Goal: Navigation & Orientation: Find specific page/section

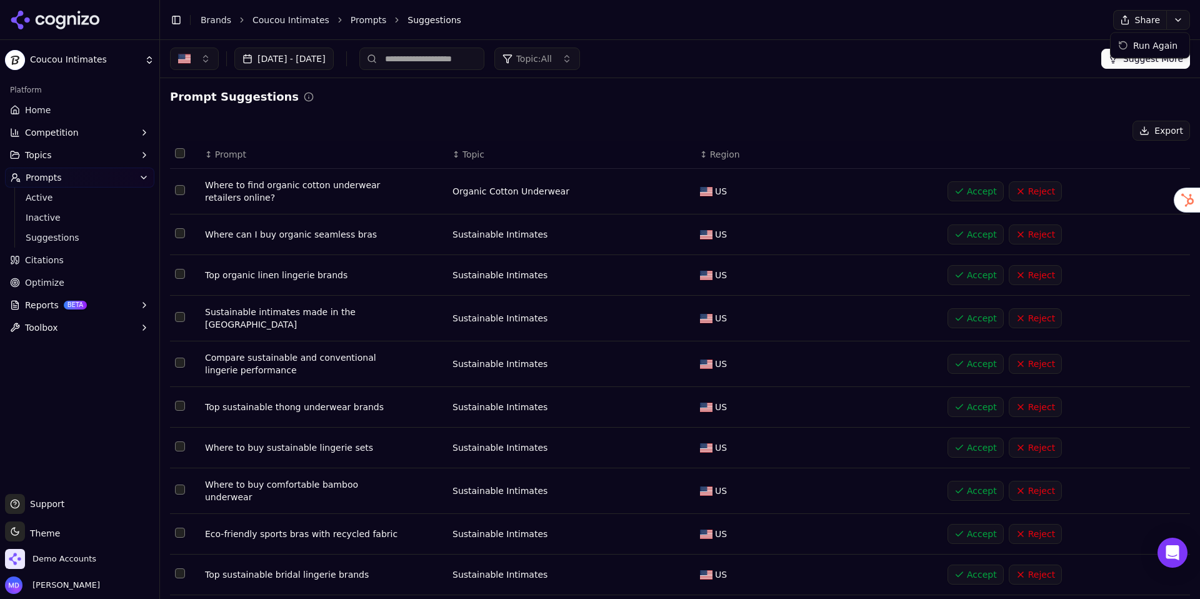
click at [1176, 23] on html "Coucou Intimates Platform Home Competition Topics Prompts Active Inactive Sugge…" at bounding box center [600, 299] width 1200 height 599
click at [1148, 49] on div "Run Again" at bounding box center [1150, 46] width 74 height 20
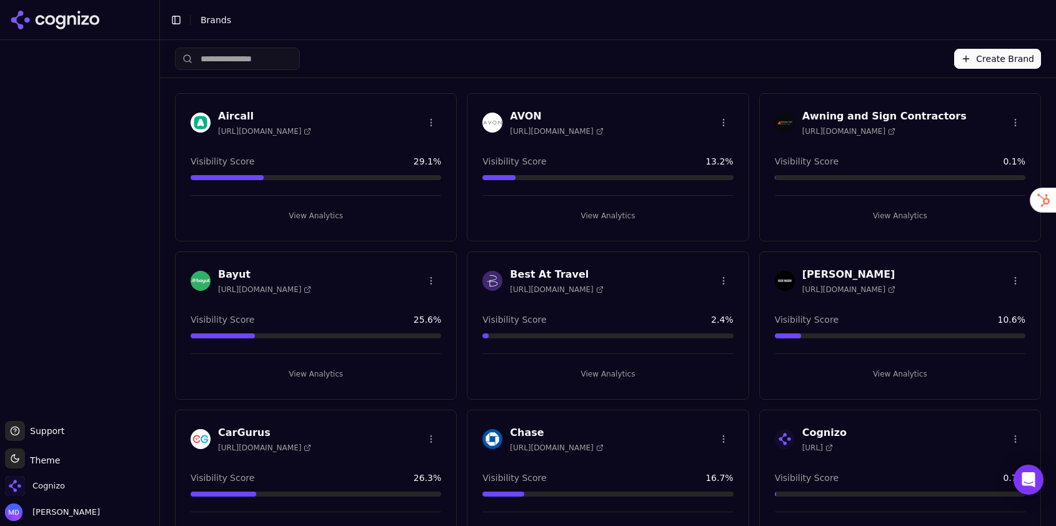
click at [261, 65] on input "search" at bounding box center [237, 59] width 125 height 23
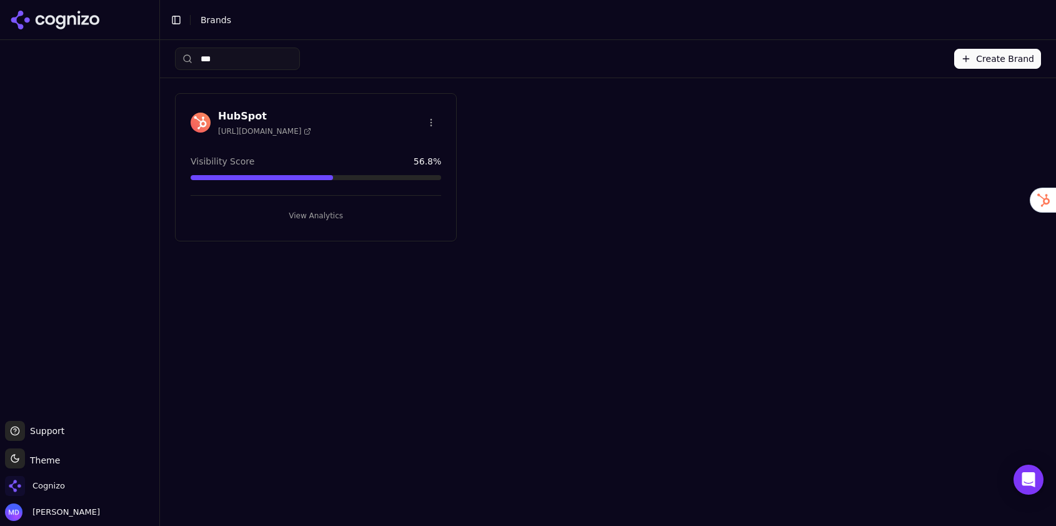
type input "***"
click at [314, 207] on button "View Analytics" at bounding box center [316, 216] width 251 height 20
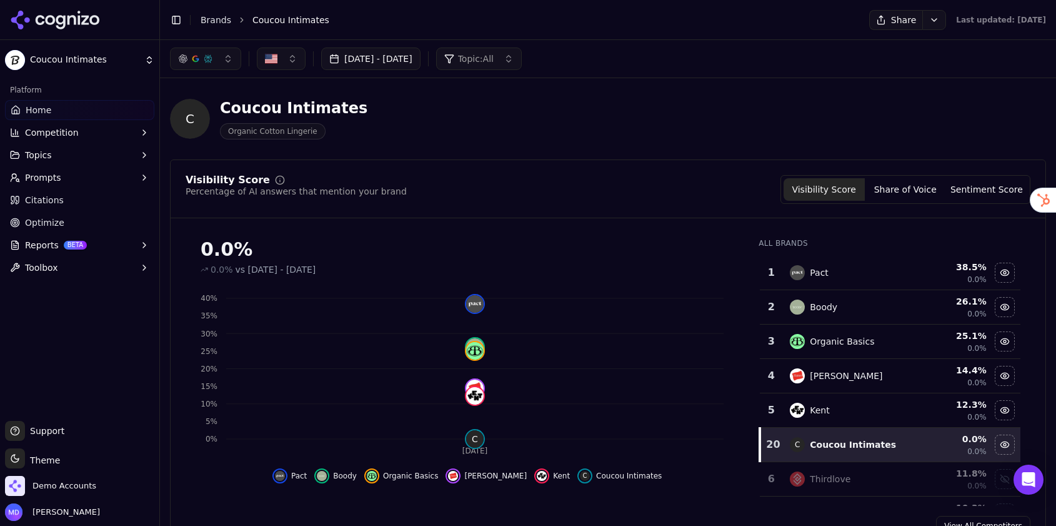
drag, startPoint x: 51, startPoint y: 173, endPoint x: 53, endPoint y: 182, distance: 9.6
click at [51, 173] on span "Prompts" at bounding box center [43, 177] width 36 height 13
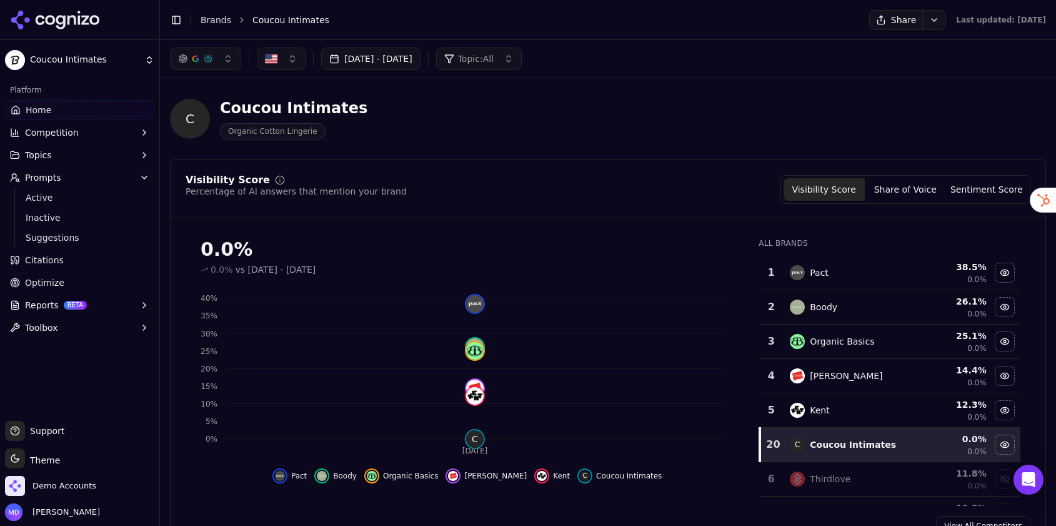
click at [53, 201] on span "Active" at bounding box center [80, 197] width 109 height 13
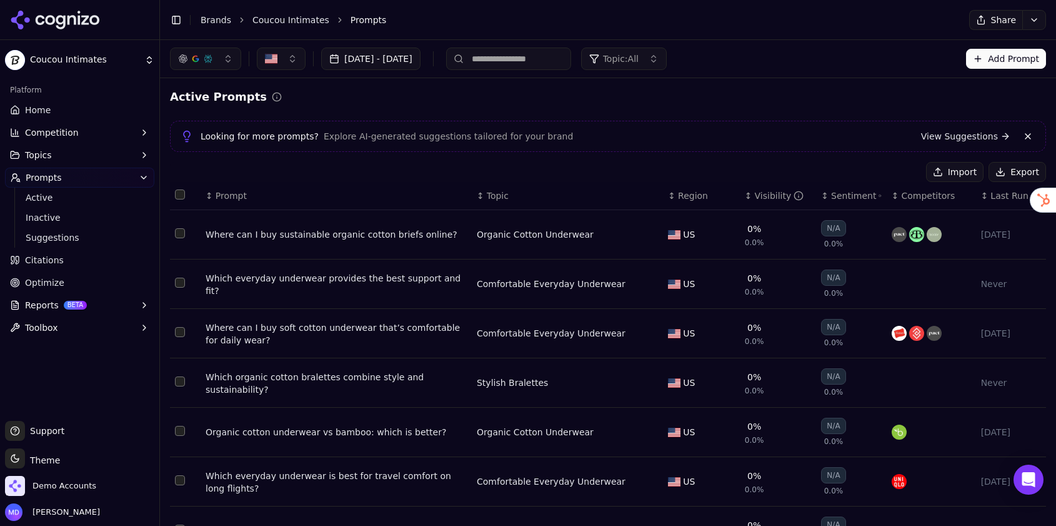
click at [55, 103] on link "Home" at bounding box center [79, 110] width 149 height 20
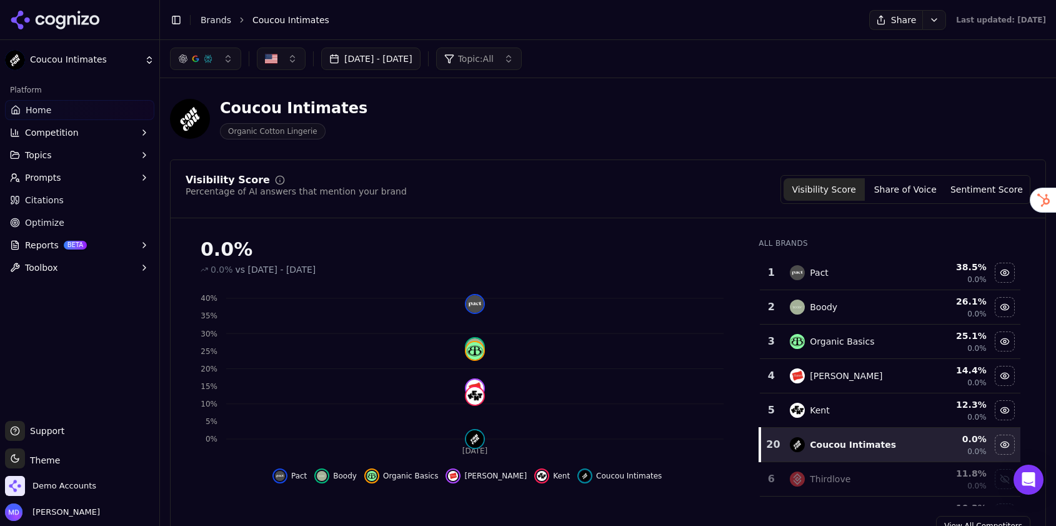
click at [76, 179] on button "Prompts" at bounding box center [79, 178] width 149 height 20
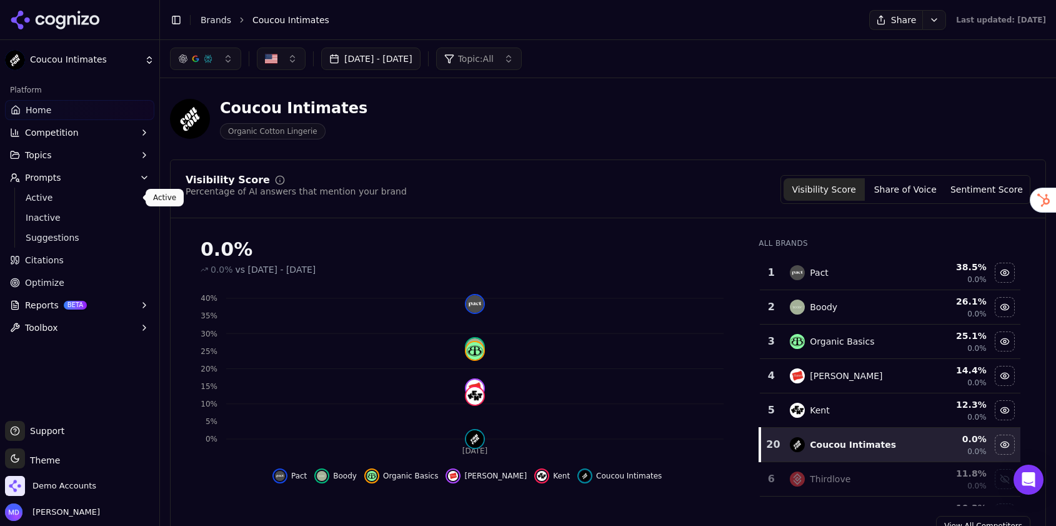
click at [75, 192] on span "Active" at bounding box center [80, 197] width 109 height 13
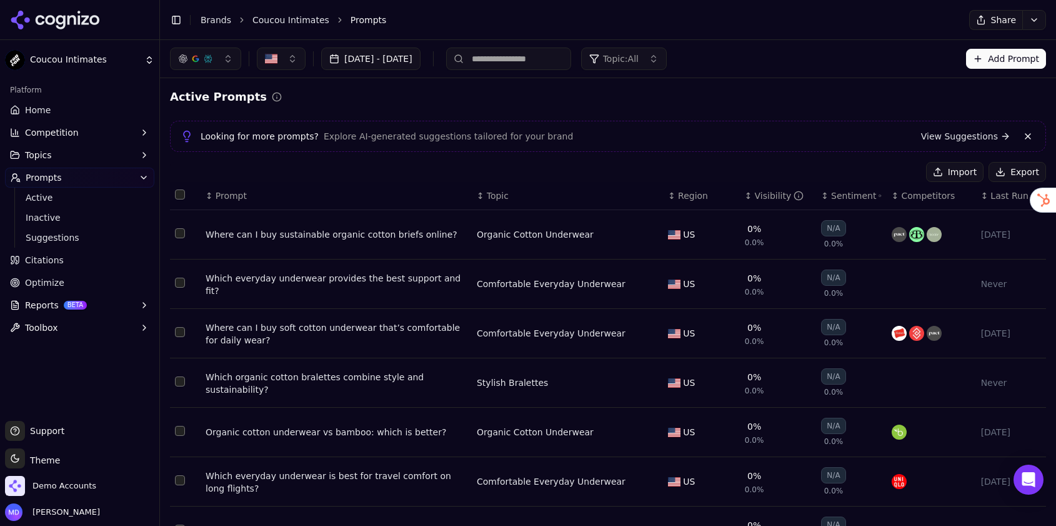
click at [50, 120] on ul "Home Competition Topics Prompts Active Inactive Suggestions Citations Optimize …" at bounding box center [79, 219] width 149 height 238
drag, startPoint x: 46, startPoint y: 113, endPoint x: 53, endPoint y: 119, distance: 8.8
click at [46, 113] on span "Home" at bounding box center [38, 110] width 26 height 13
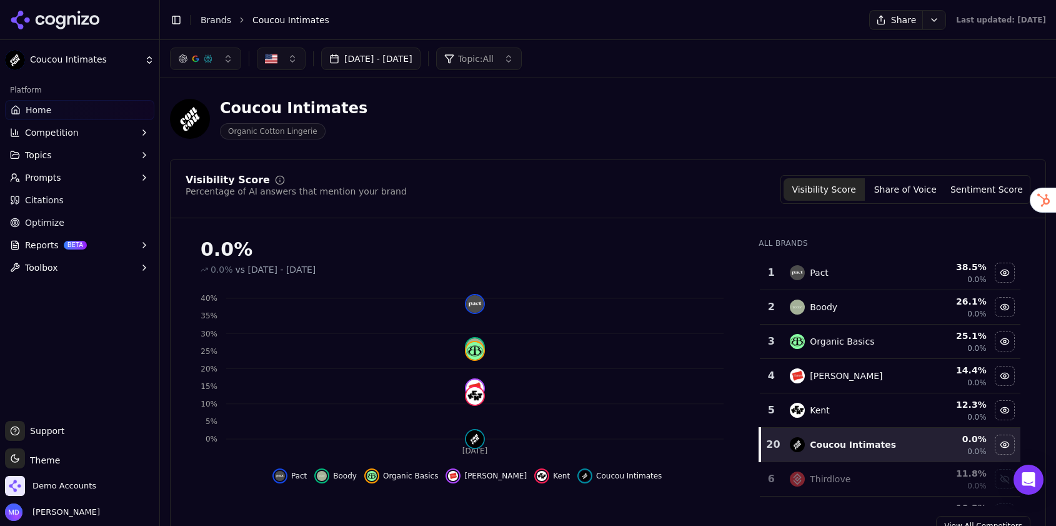
click at [47, 181] on span "Prompts" at bounding box center [43, 177] width 36 height 13
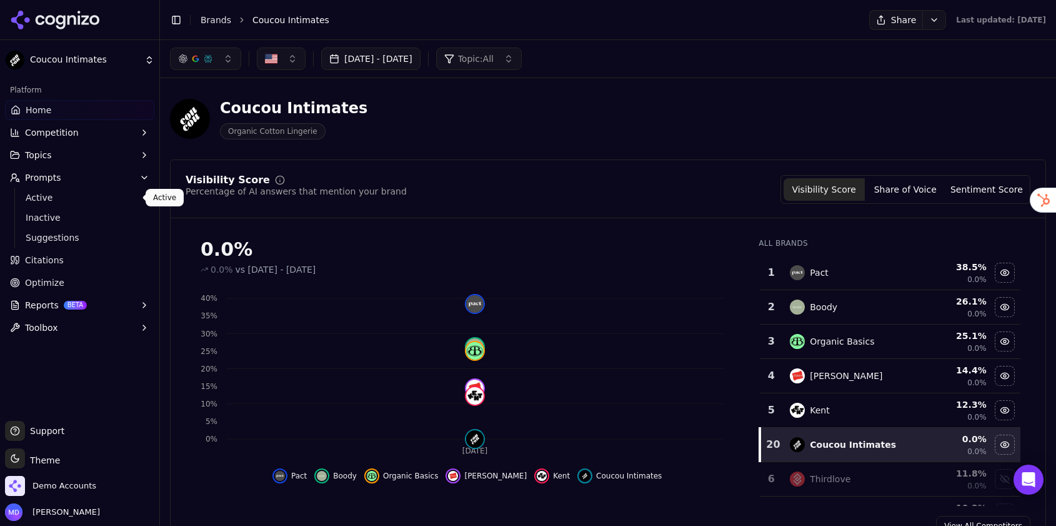
click at [44, 201] on span "Active" at bounding box center [80, 197] width 109 height 13
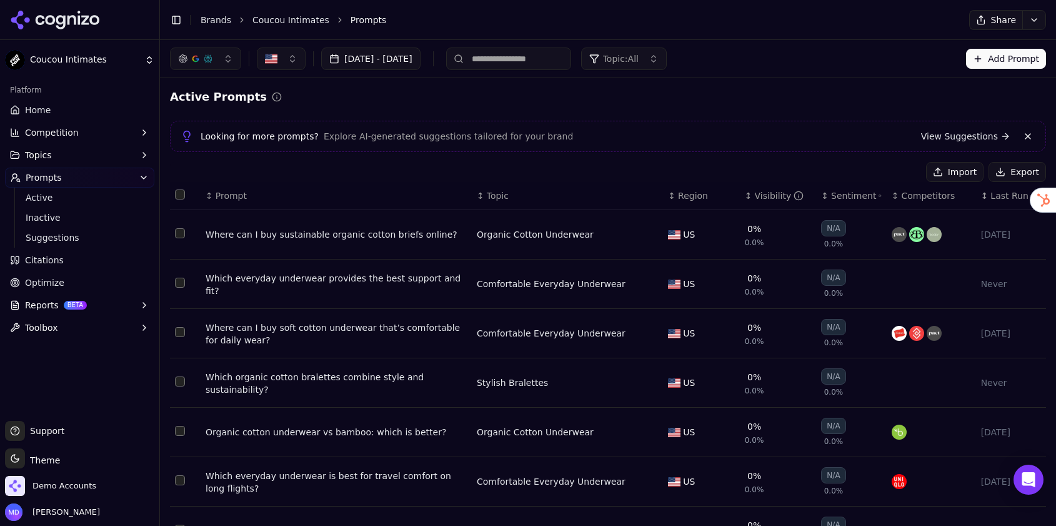
click at [59, 108] on link "Home" at bounding box center [79, 110] width 149 height 20
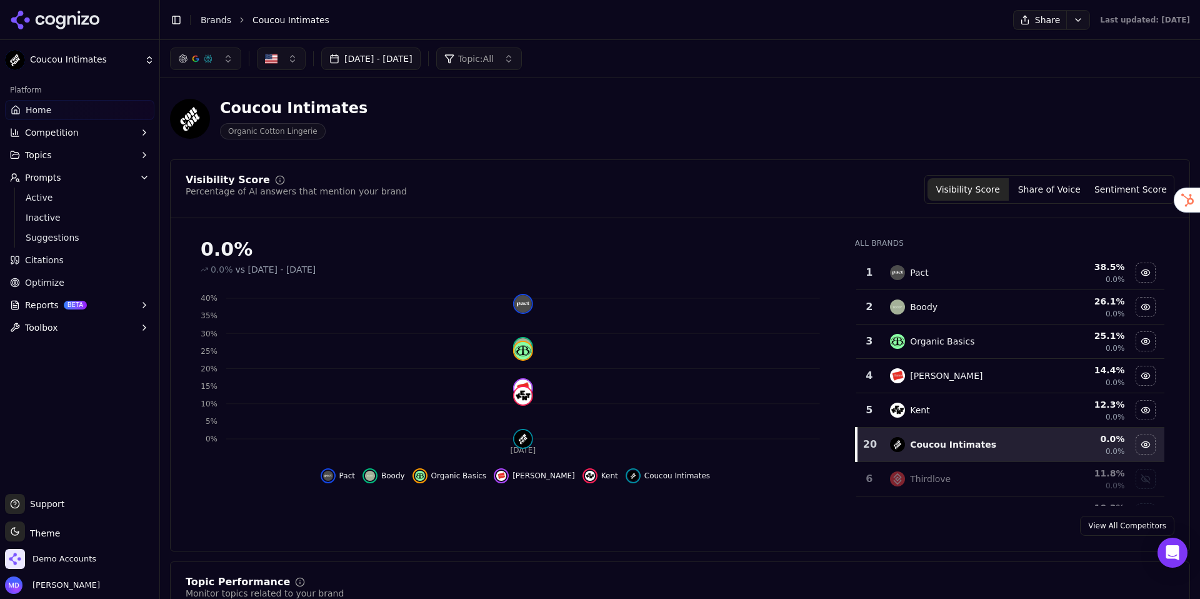
click at [108, 133] on button "Competition" at bounding box center [79, 133] width 149 height 20
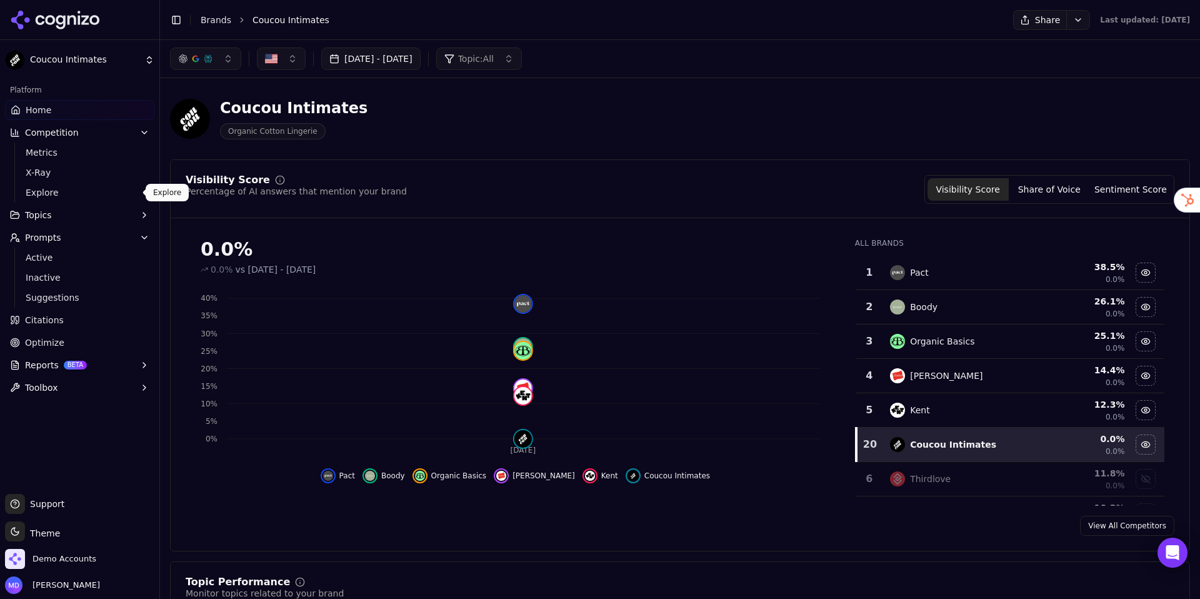
click at [49, 191] on span "Explore" at bounding box center [80, 192] width 109 height 13
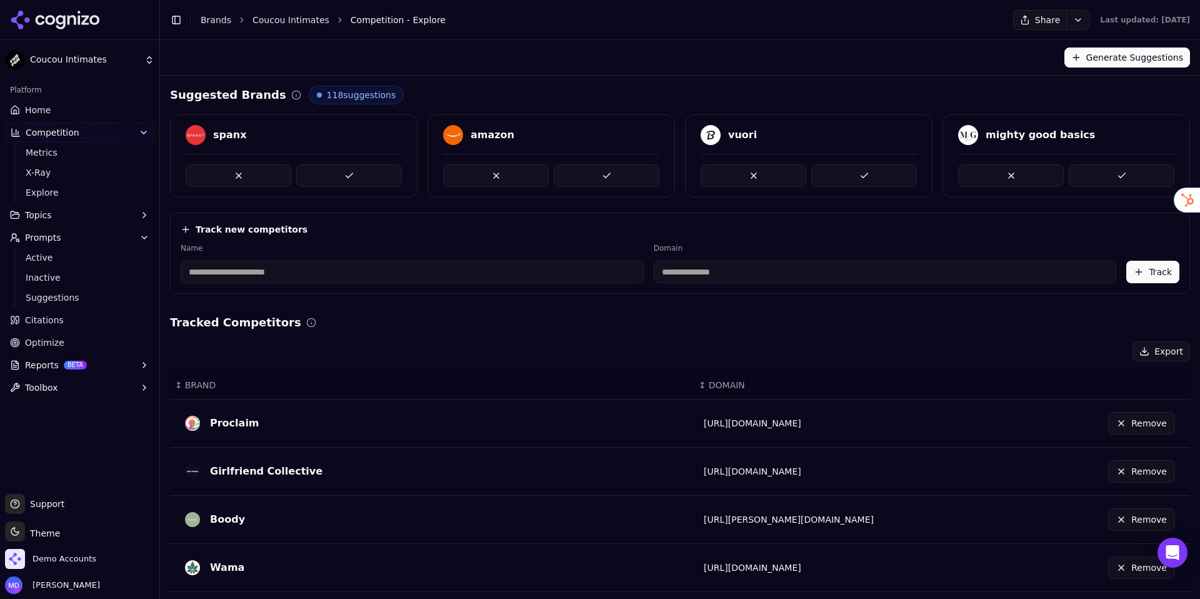
click at [36, 105] on span "Home" at bounding box center [38, 110] width 26 height 13
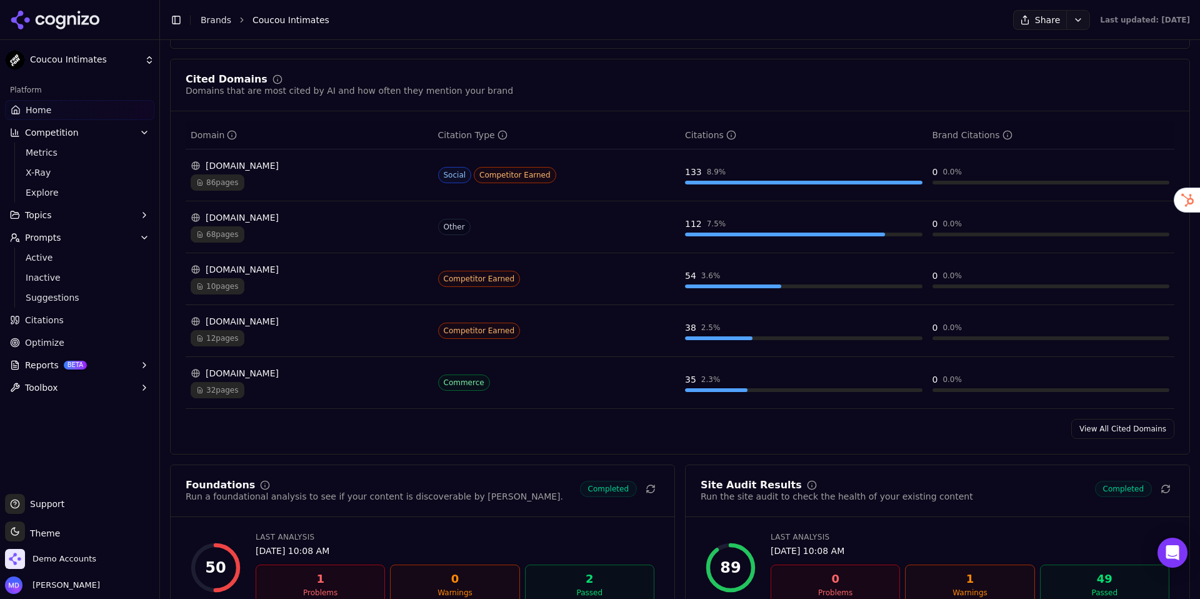
scroll to position [1290, 0]
click at [323, 178] on div "86 pages" at bounding box center [310, 182] width 238 height 16
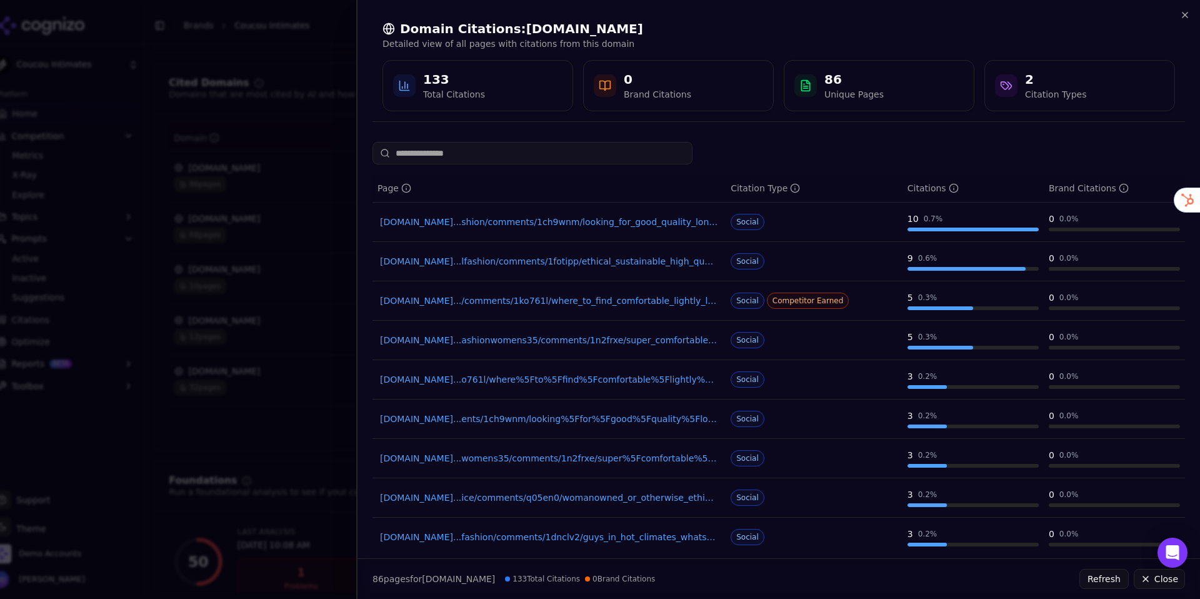
click at [319, 176] on div at bounding box center [600, 299] width 1200 height 599
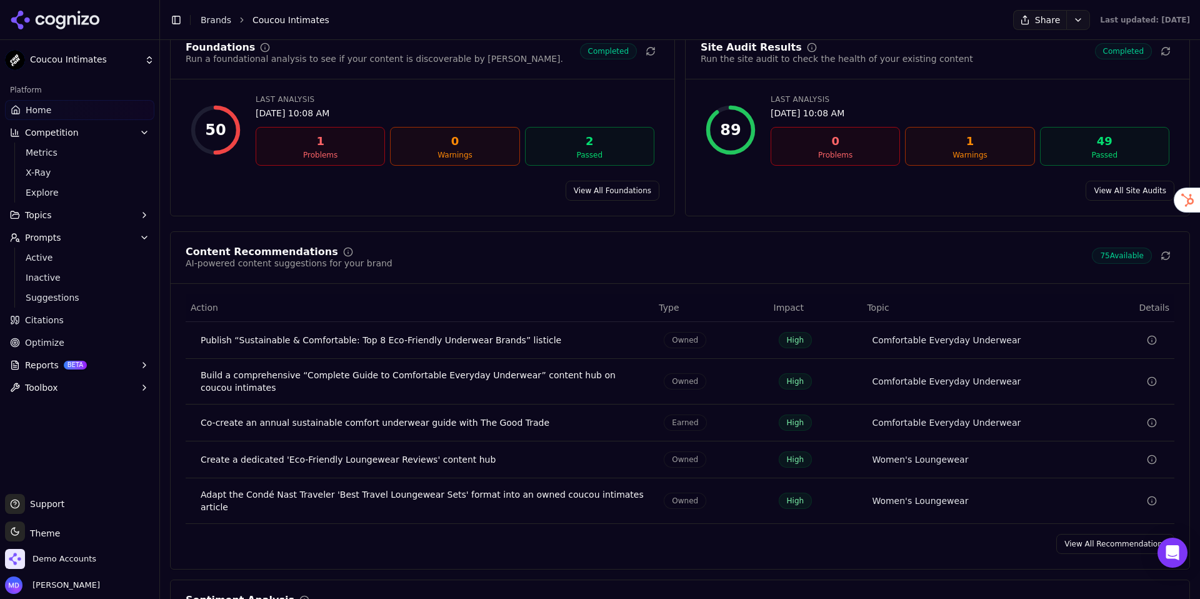
scroll to position [1741, 0]
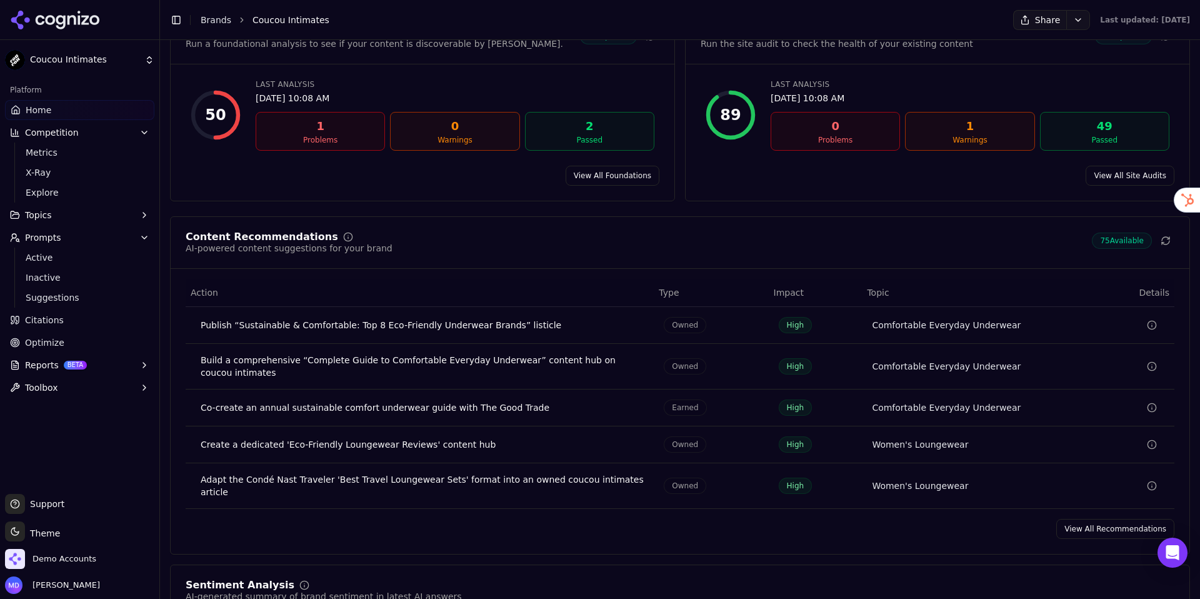
click at [1056, 525] on link "View All Recommendations" at bounding box center [1115, 529] width 118 height 20
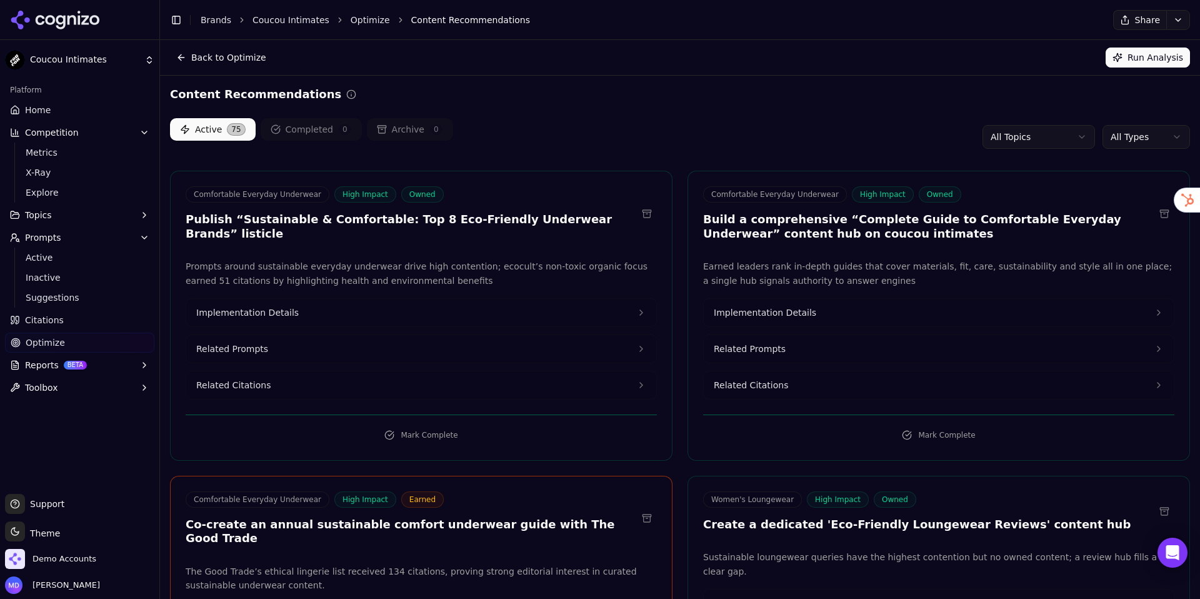
click at [994, 136] on html "Coucou Intimates Platform Home Competition Metrics X-Ray Explore Topics Prompts…" at bounding box center [600, 299] width 1200 height 599
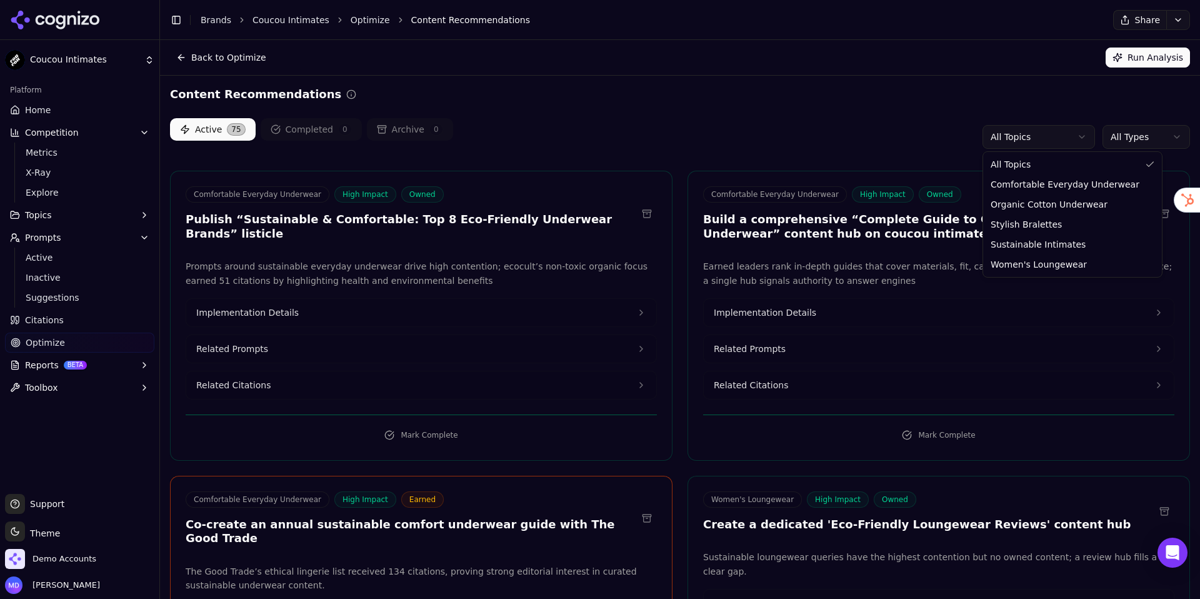
click at [1056, 138] on html "Coucou Intimates Platform Home Competition Metrics X-Ray Explore Topics Prompts…" at bounding box center [600, 299] width 1200 height 599
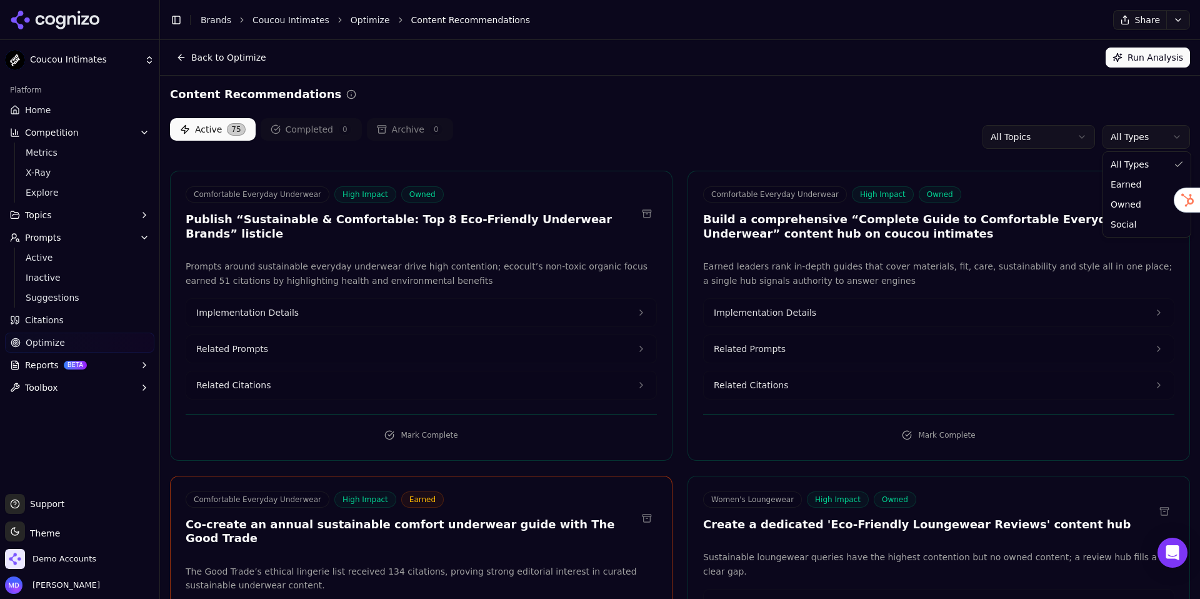
click at [1056, 139] on html "Coucou Intimates Platform Home Competition Metrics X-Ray Explore Topics Prompts…" at bounding box center [600, 299] width 1200 height 599
click at [709, 150] on html "Coucou Intimates Platform Home Competition Metrics X-Ray Explore Topics Prompts…" at bounding box center [600, 299] width 1200 height 599
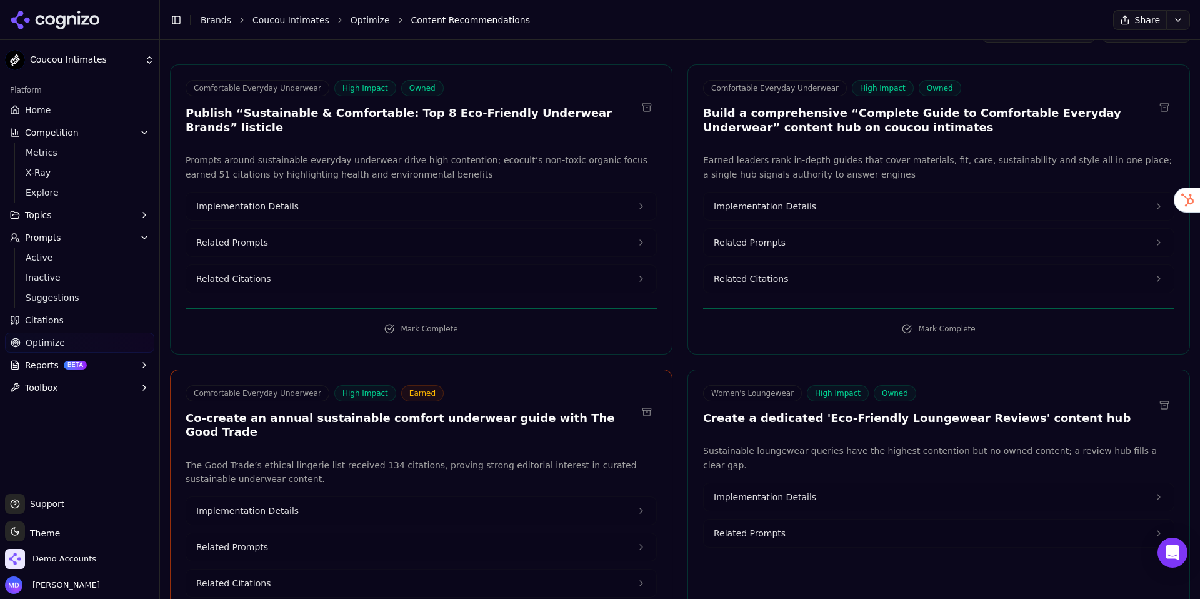
scroll to position [108, 0]
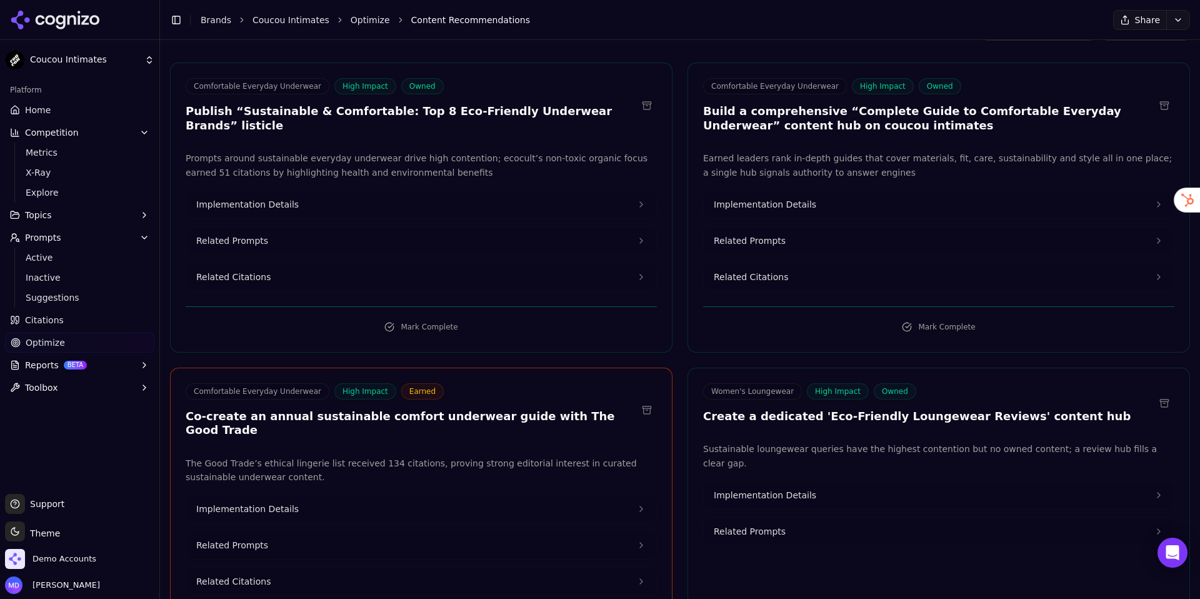
click at [306, 194] on button "Implementation Details" at bounding box center [421, 205] width 470 height 28
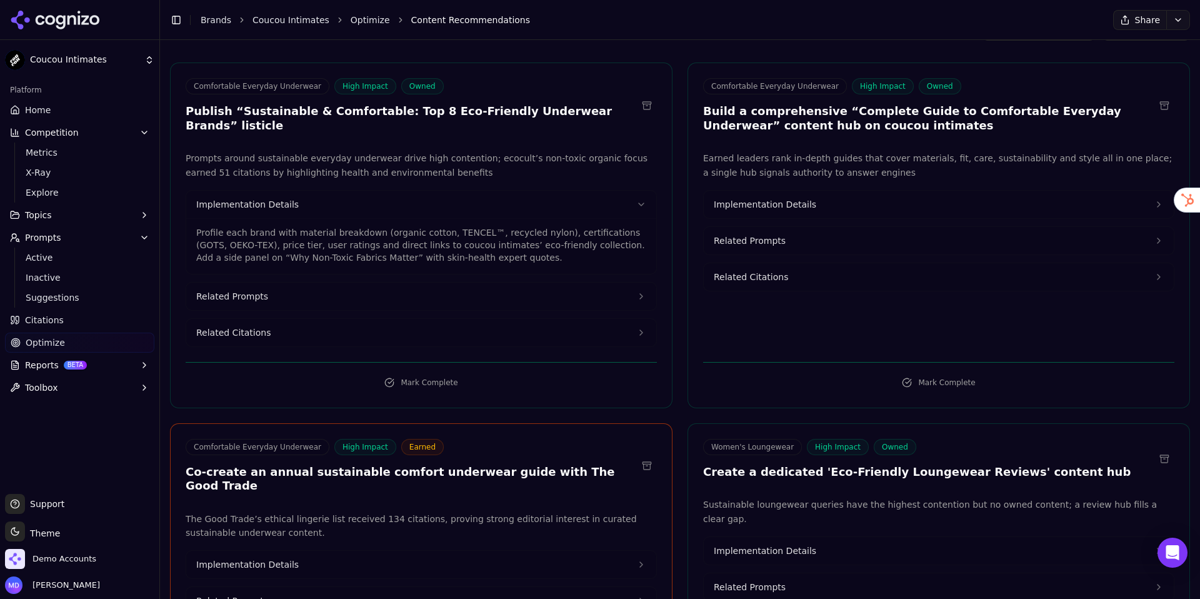
click at [406, 283] on button "Related Prompts" at bounding box center [421, 297] width 470 height 28
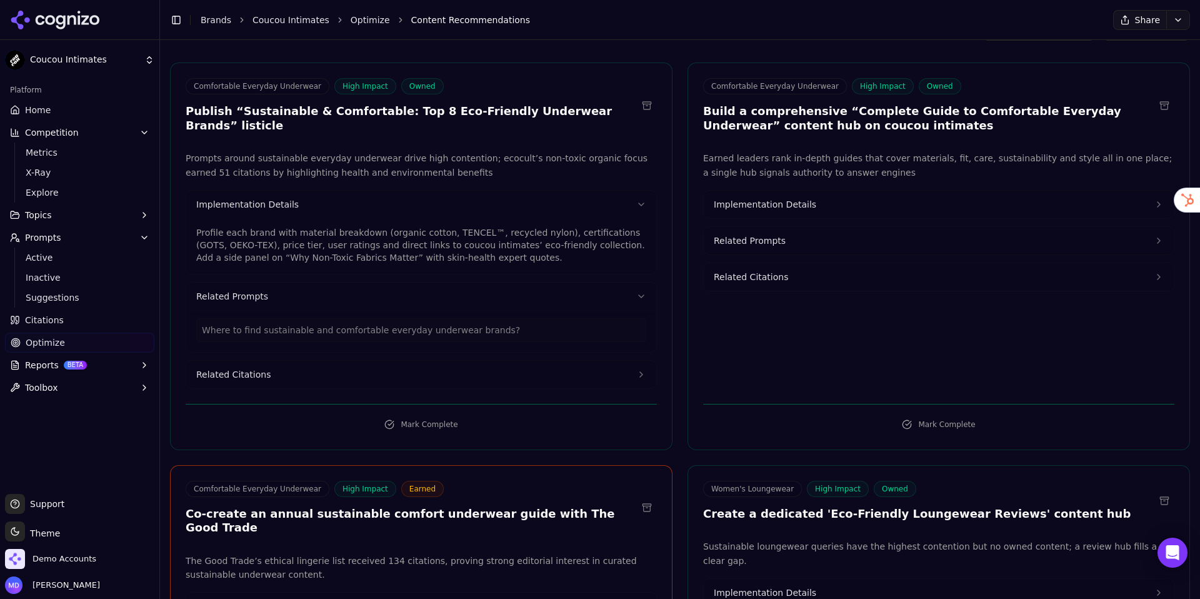
scroll to position [109, 0]
click at [388, 360] on button "Related Citations" at bounding box center [421, 374] width 470 height 28
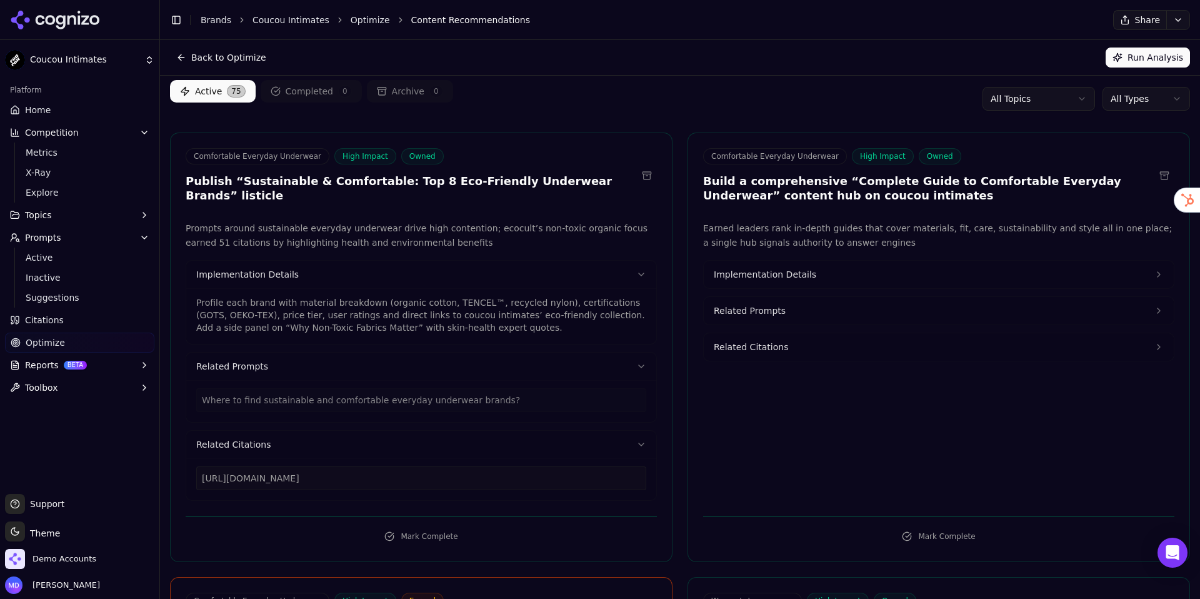
scroll to position [0, 0]
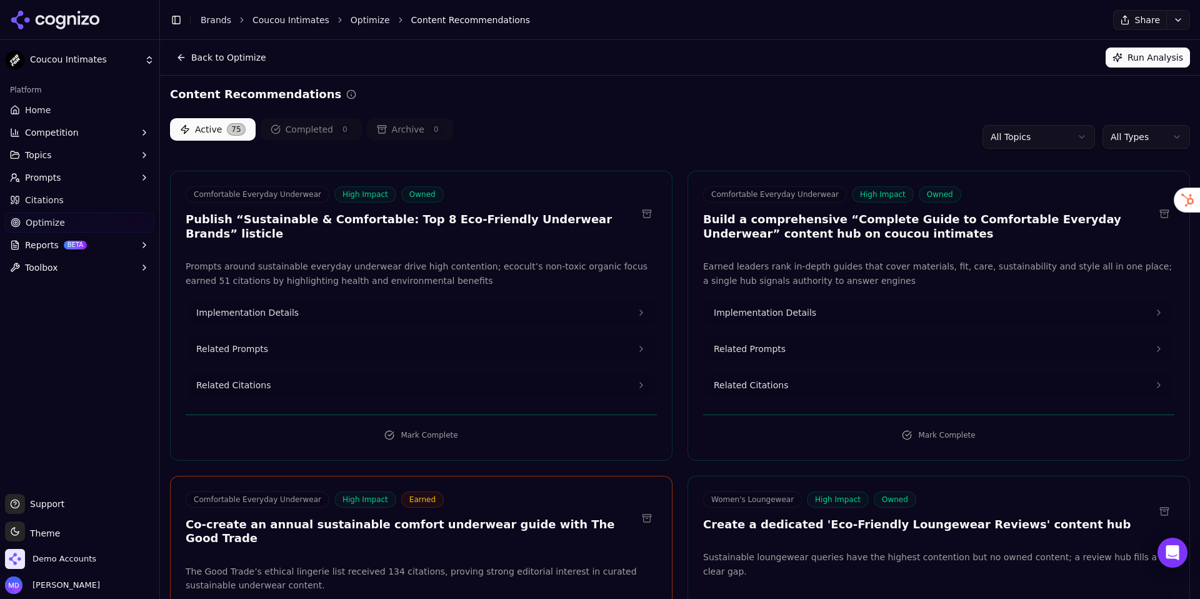
click at [46, 182] on span "Prompts" at bounding box center [43, 177] width 36 height 13
click at [47, 198] on span "Active" at bounding box center [80, 197] width 109 height 13
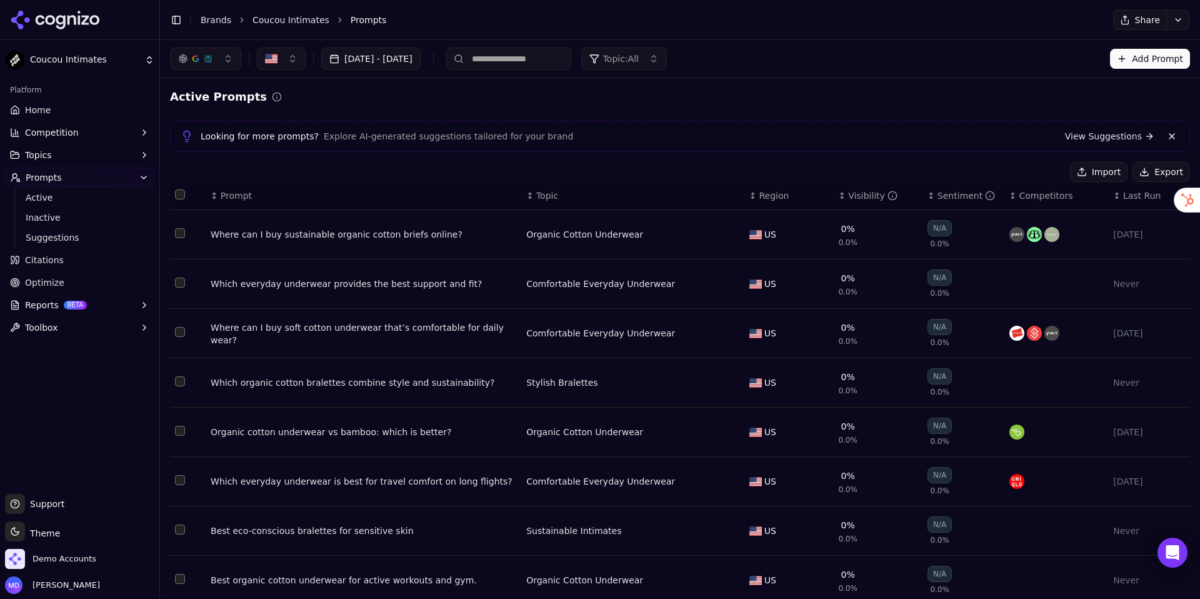
click at [32, 106] on span "Home" at bounding box center [38, 110] width 26 height 13
